Goal: Check status: Check status

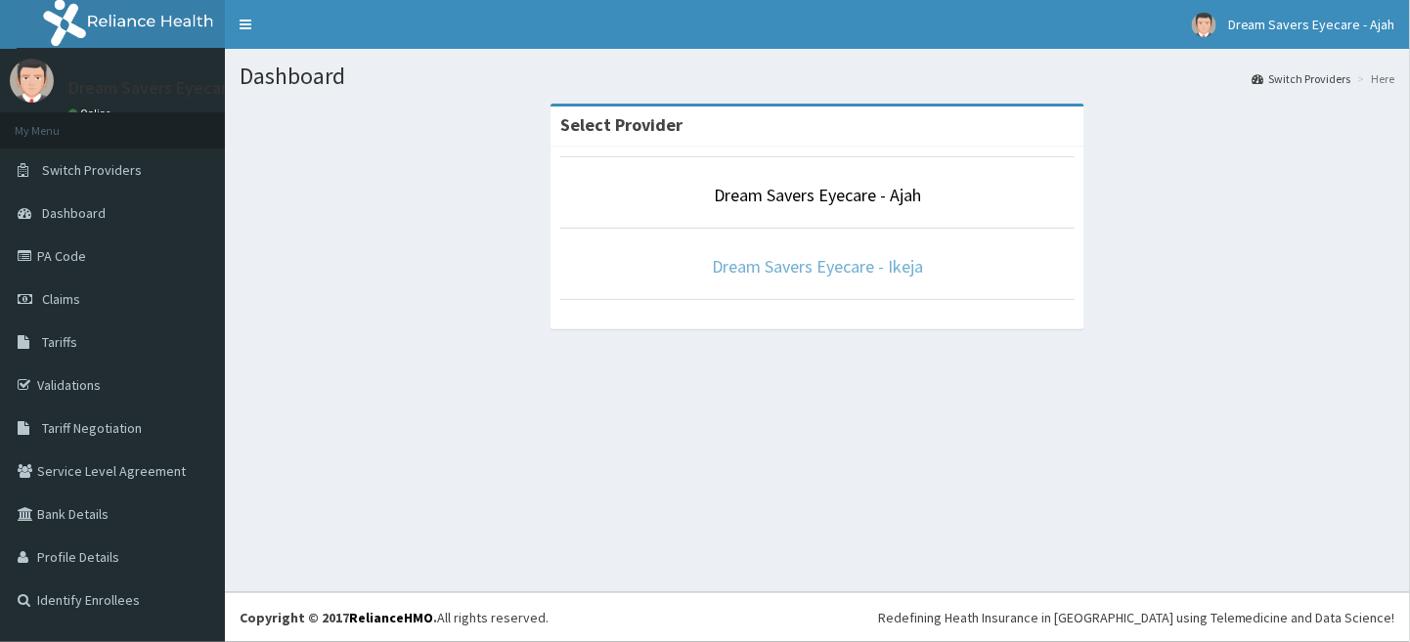
click at [834, 259] on link "Dream Savers Eyecare - Ikeja" at bounding box center [817, 266] width 211 height 22
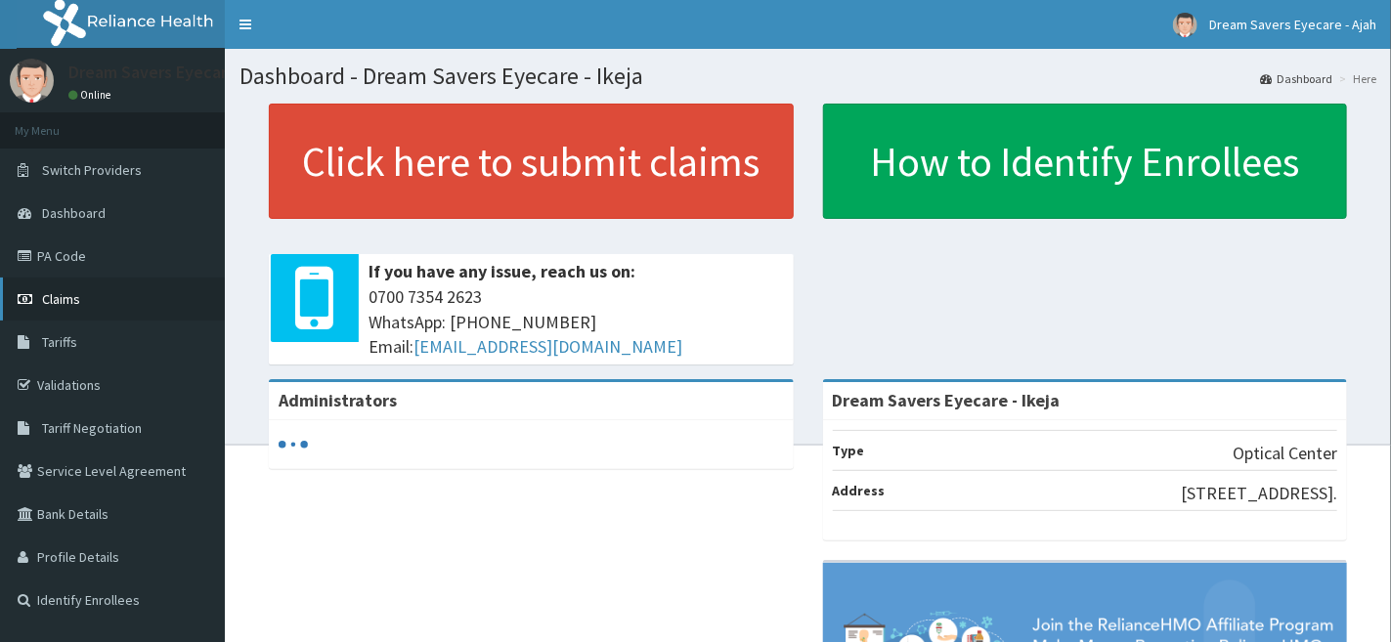
click at [131, 292] on link "Claims" at bounding box center [112, 299] width 225 height 43
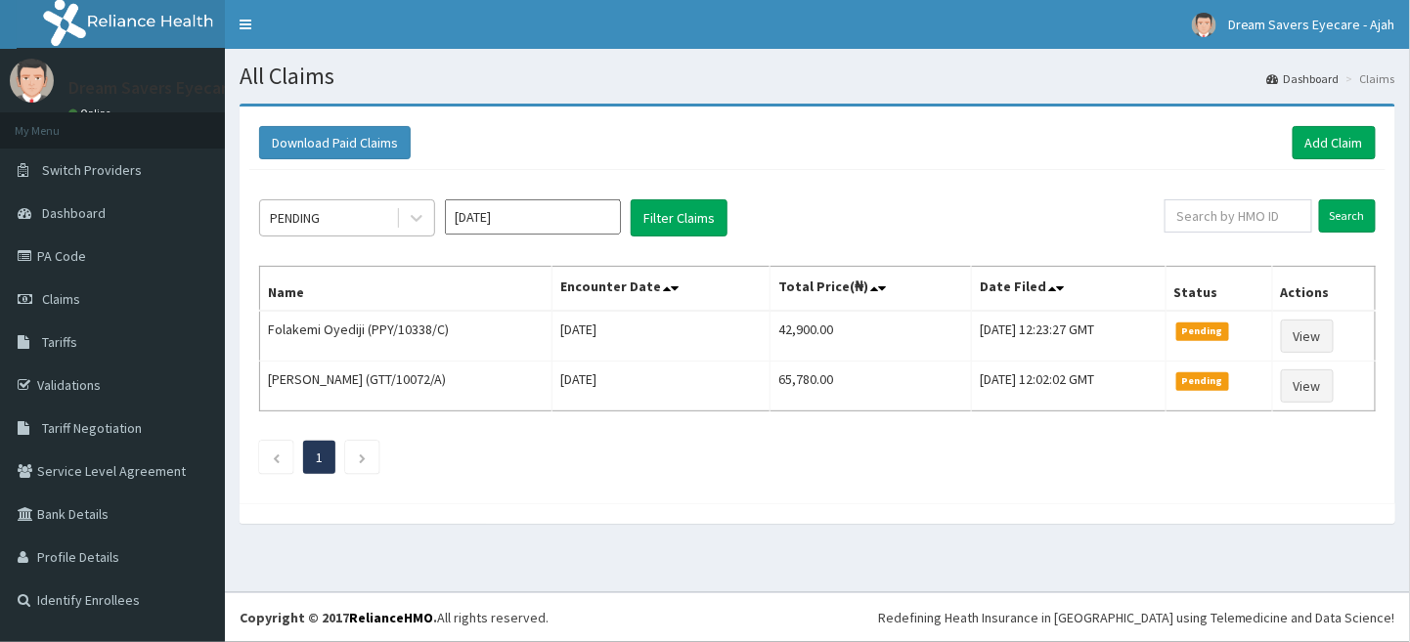
click at [360, 224] on div "PENDING" at bounding box center [328, 217] width 136 height 31
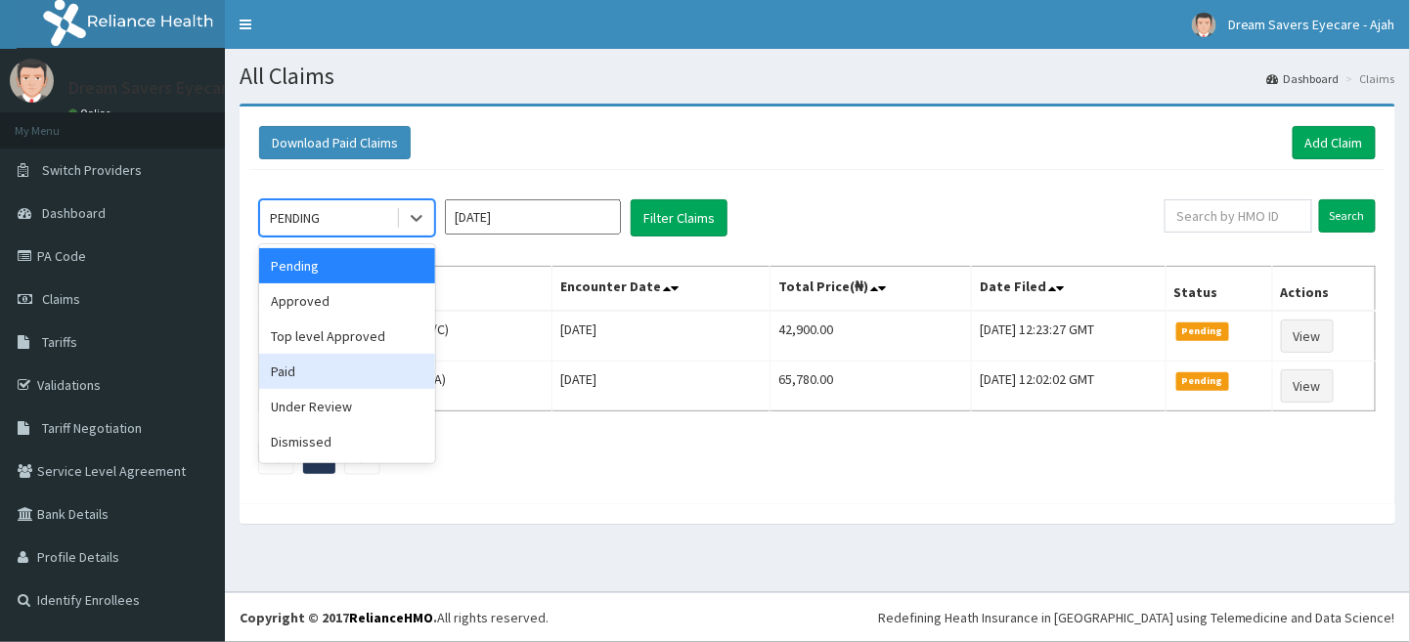
click at [333, 366] on div "Paid" at bounding box center [347, 371] width 176 height 35
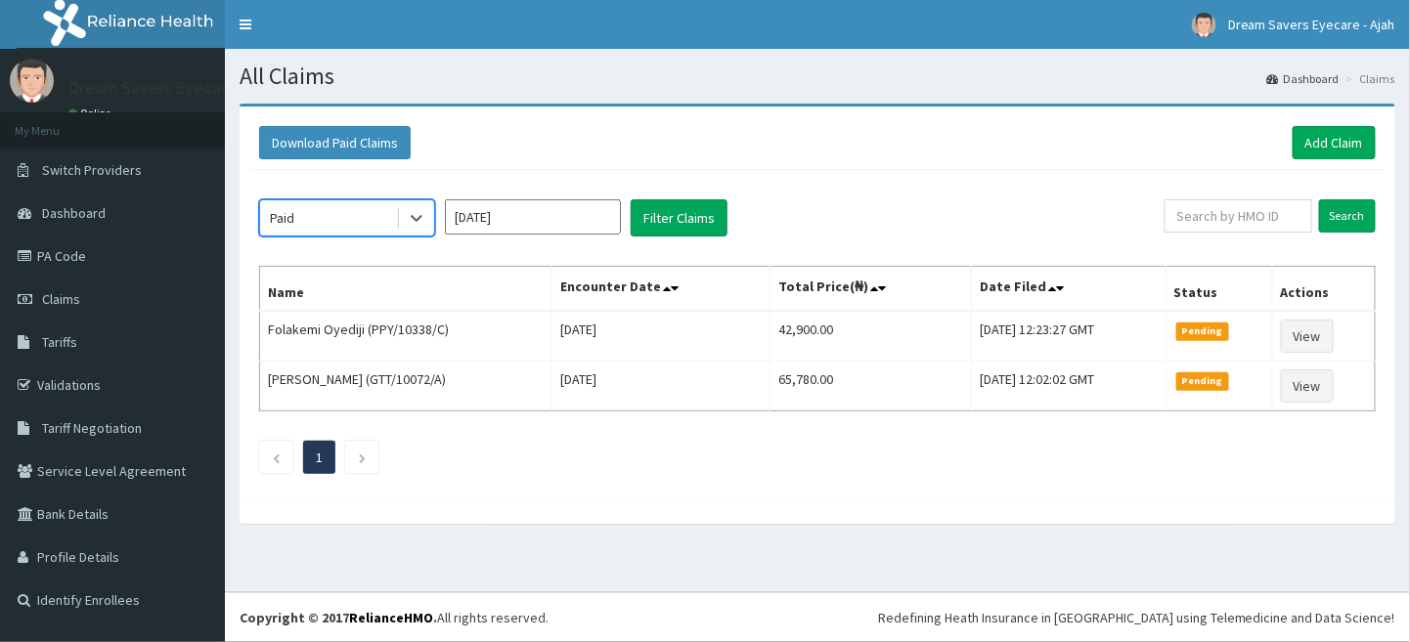
click at [526, 208] on input "Oct 2025" at bounding box center [533, 216] width 176 height 35
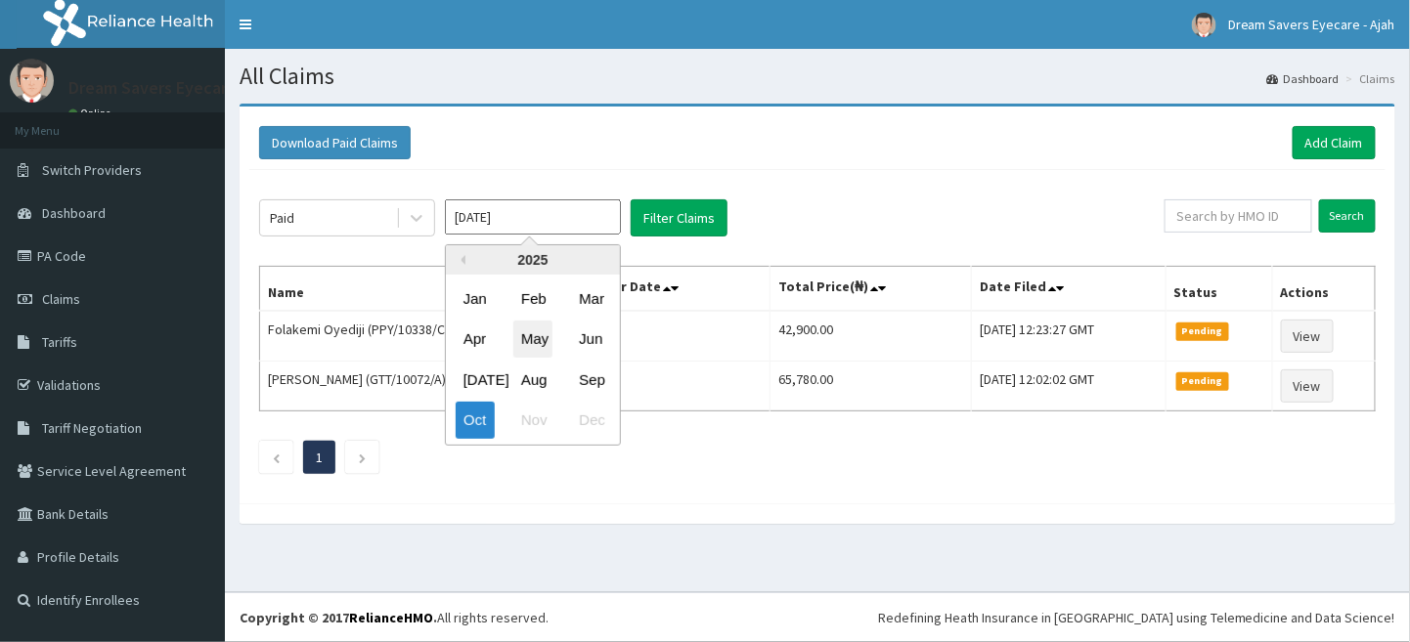
click at [518, 333] on div "May" at bounding box center [532, 340] width 39 height 36
type input "May 2025"
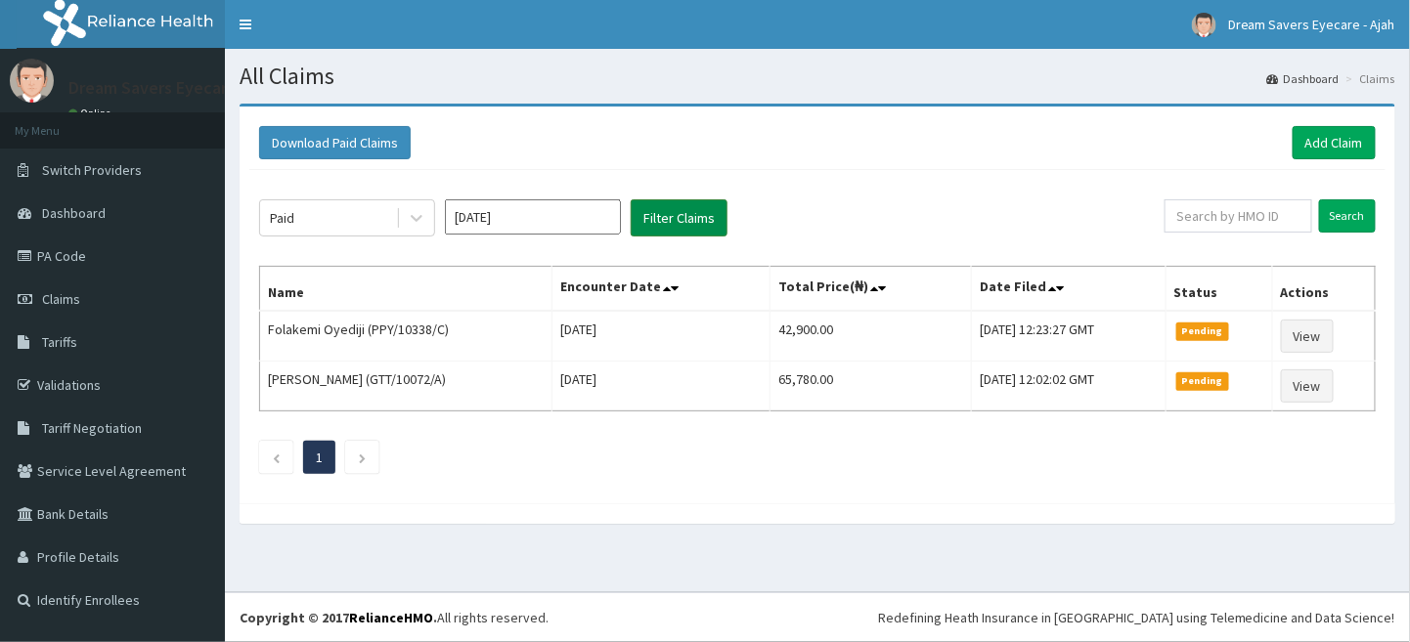
click at [681, 217] on button "Filter Claims" at bounding box center [679, 217] width 97 height 37
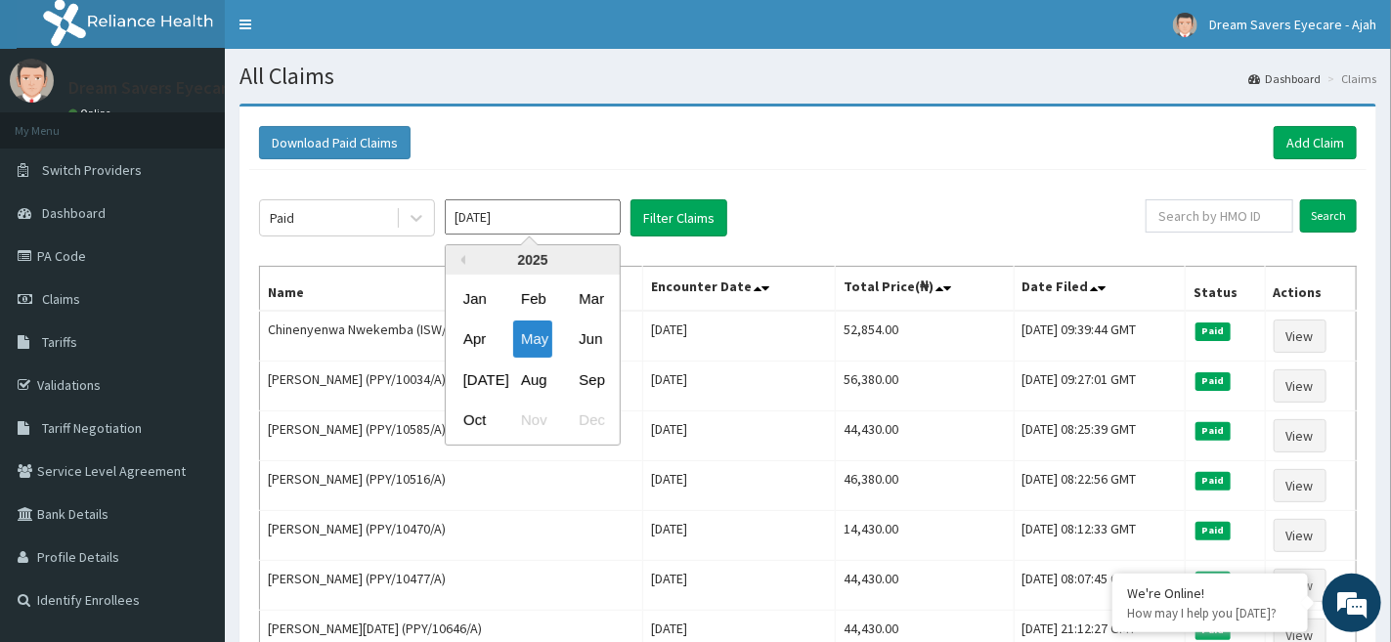
click at [563, 218] on input "May 2025" at bounding box center [533, 216] width 176 height 35
click at [478, 373] on div "Jul" at bounding box center [475, 380] width 39 height 36
type input "Jul 2025"
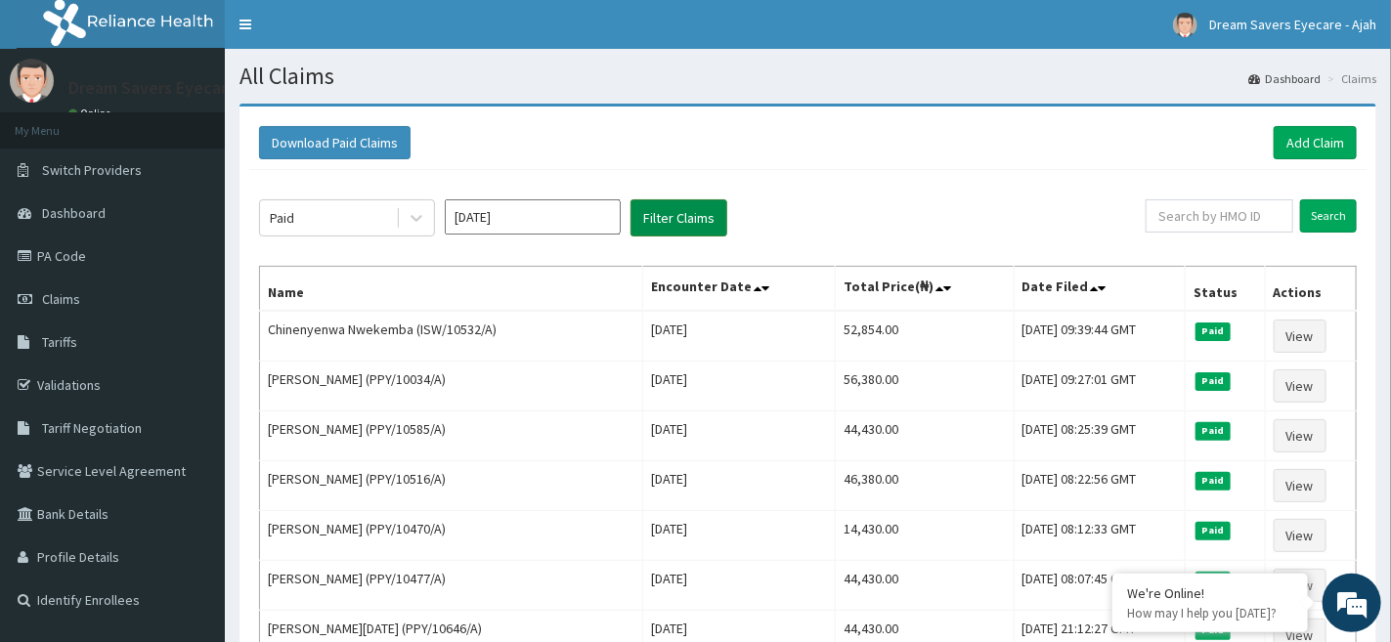
click at [706, 225] on button "Filter Claims" at bounding box center [679, 217] width 97 height 37
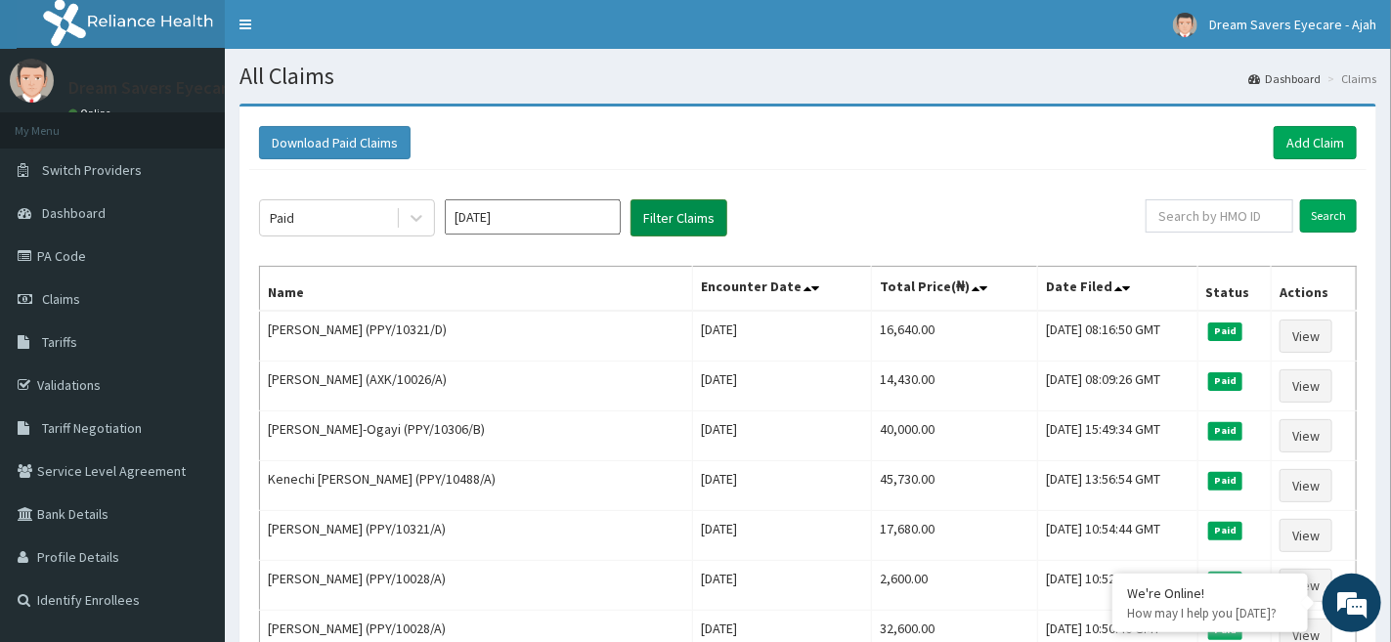
click at [706, 225] on button "Filter Claims" at bounding box center [679, 217] width 97 height 37
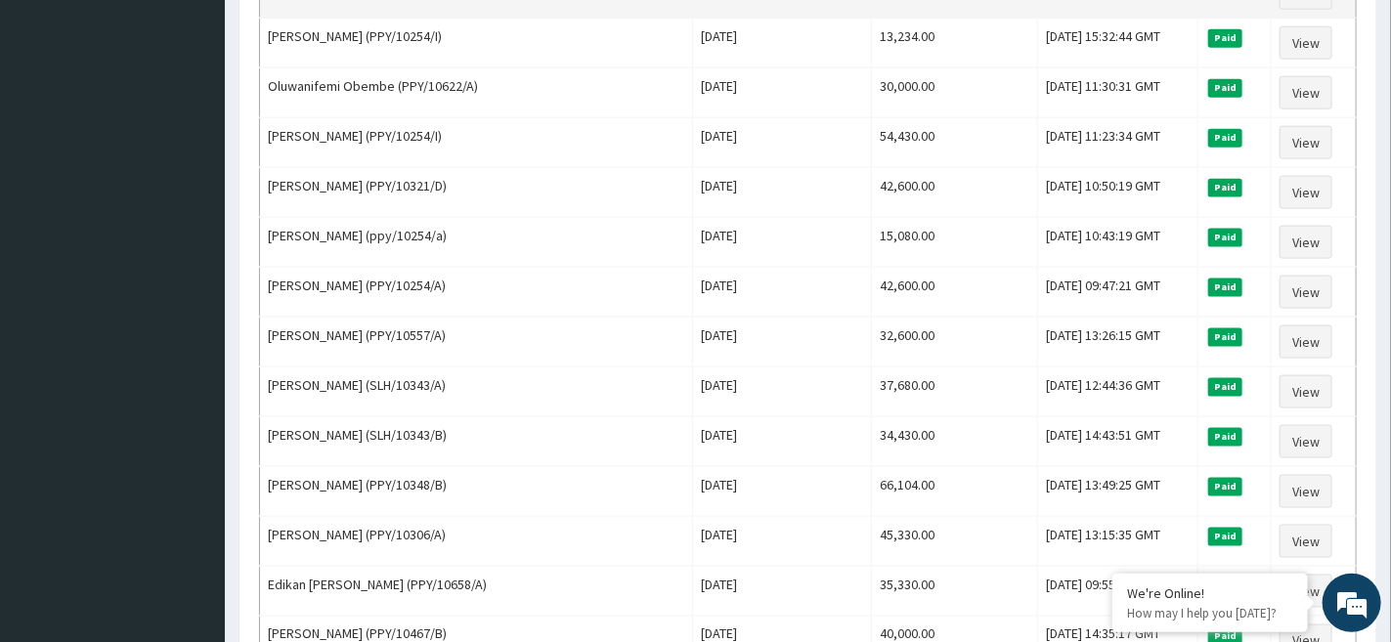
scroll to position [1026, 0]
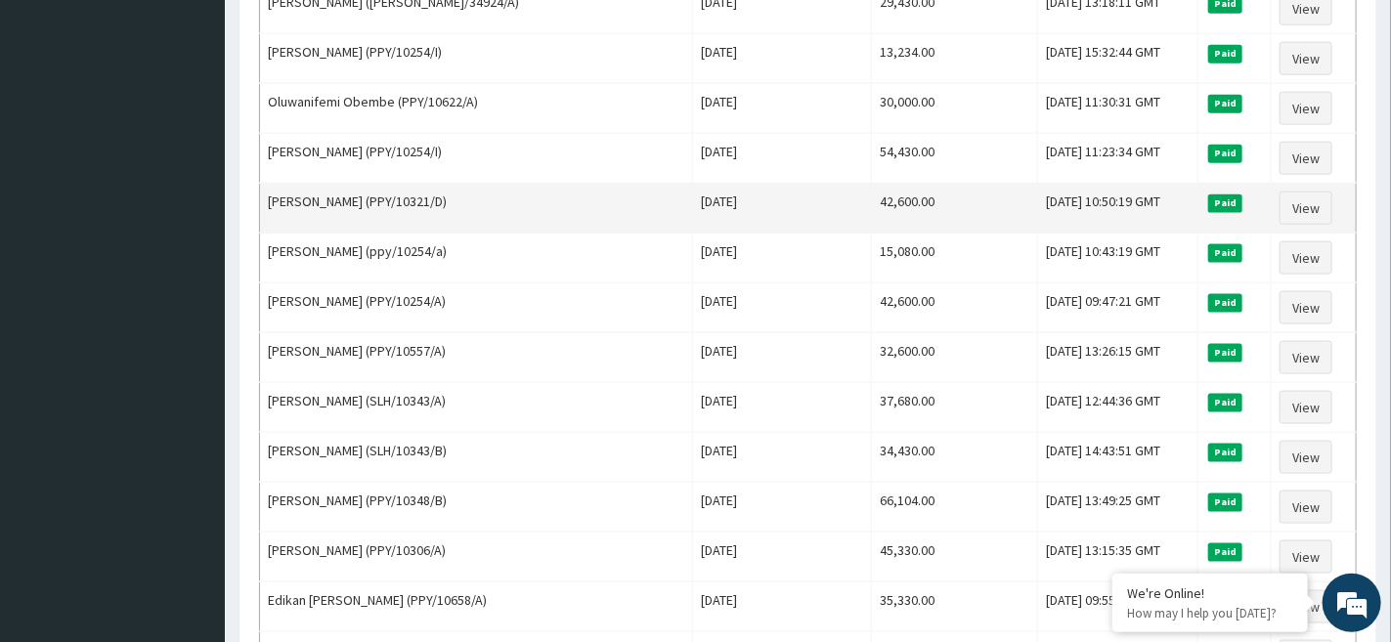
drag, startPoint x: 372, startPoint y: 202, endPoint x: 441, endPoint y: 204, distance: 69.4
click at [441, 204] on td "Mary Joy Iroanya (PPY/10321/D)" at bounding box center [476, 209] width 433 height 50
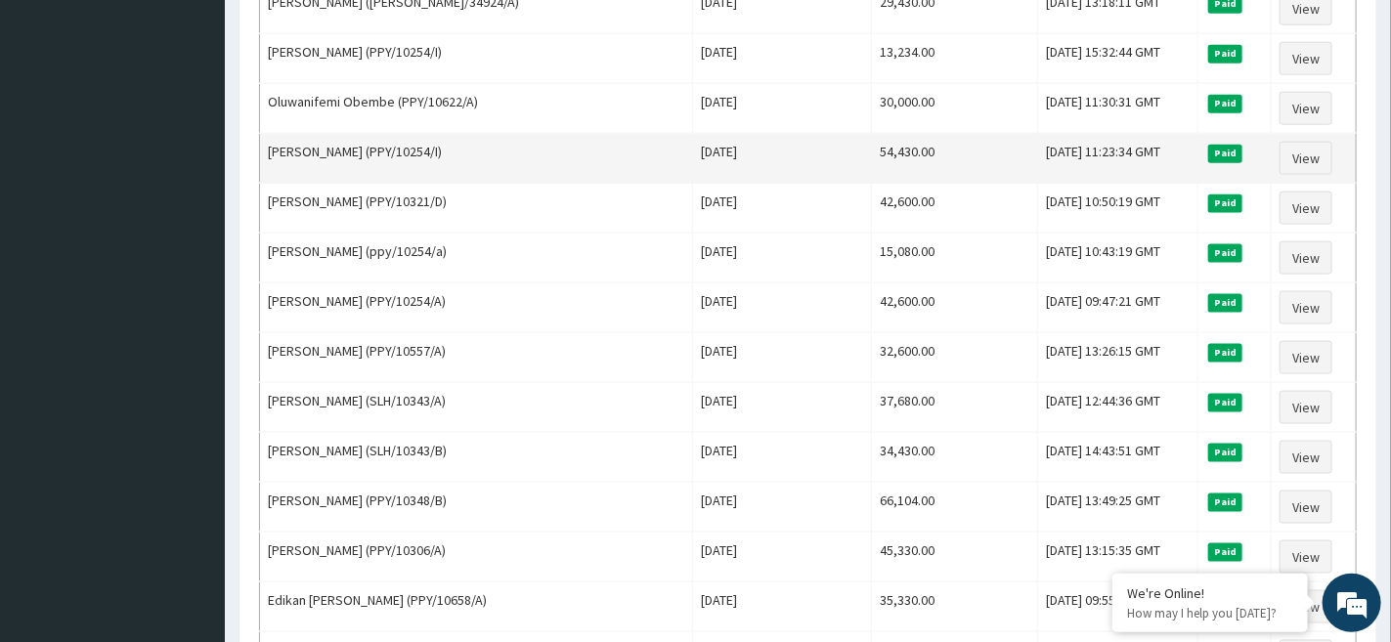
copy td "PPY/10321/D"
